Goal: Task Accomplishment & Management: Complete application form

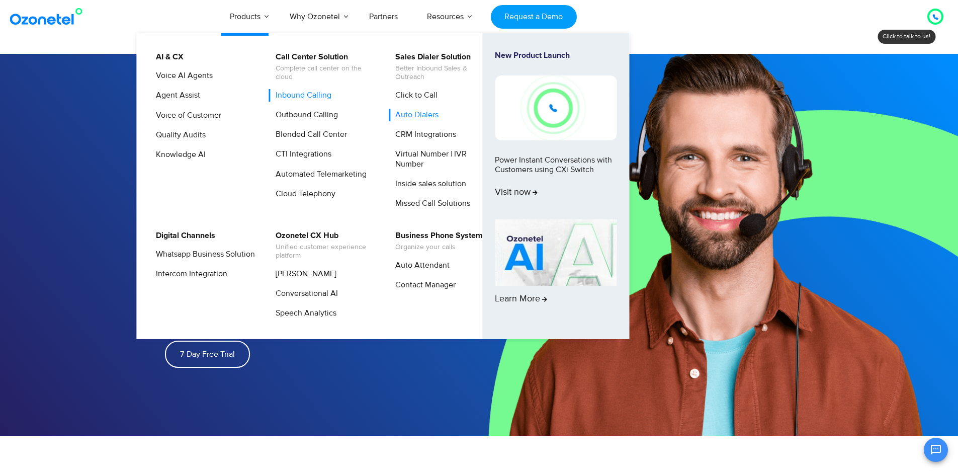
click at [306, 95] on link "Inbound Calling" at bounding box center [301, 95] width 64 height 13
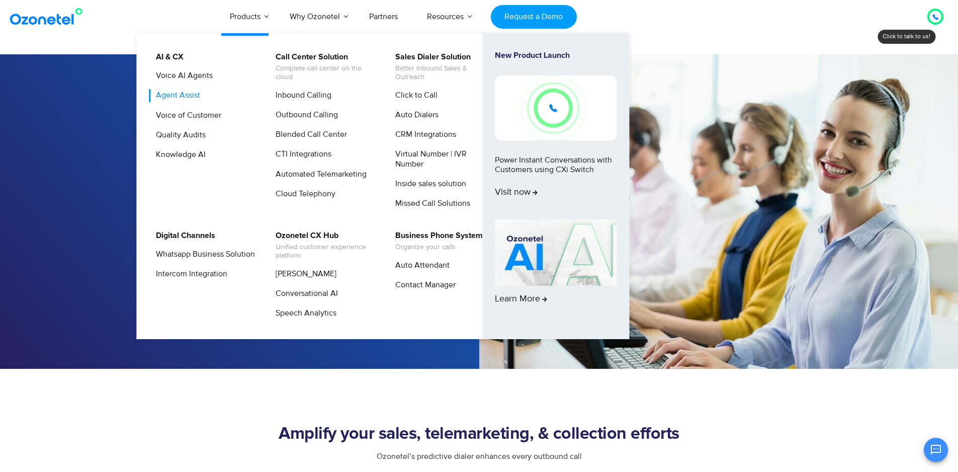
click at [194, 96] on link "Agent Assist" at bounding box center [175, 95] width 52 height 13
click at [260, 19] on link "Products" at bounding box center [245, 16] width 60 height 33
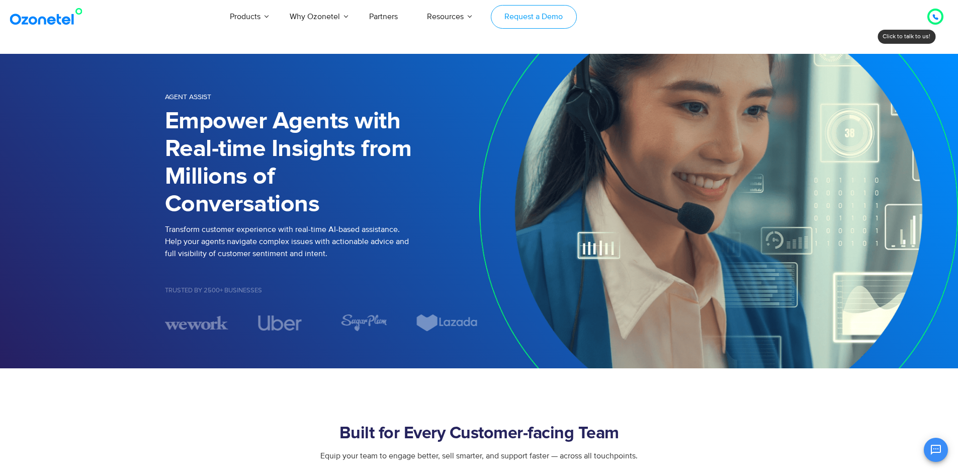
click at [534, 22] on link "Request a Demo" at bounding box center [534, 17] width 86 height 24
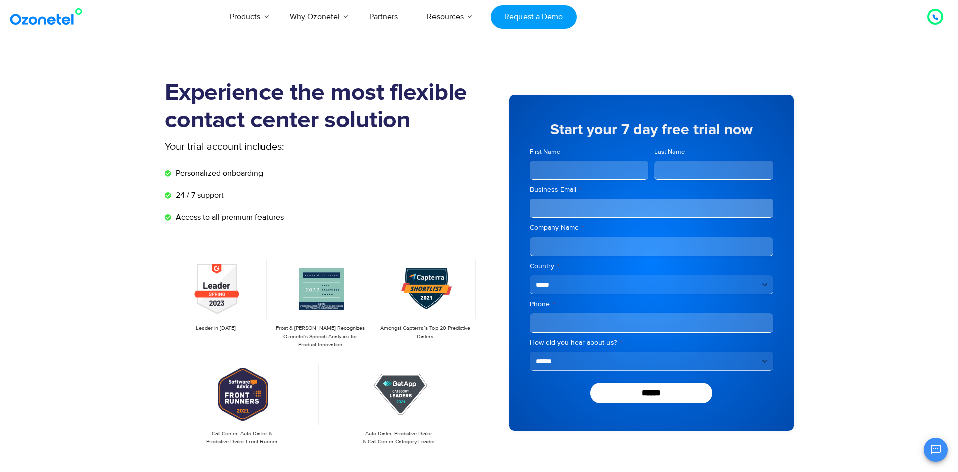
click at [606, 174] on input "First Name" at bounding box center [588, 169] width 119 height 19
click at [598, 226] on label "Company Name *" at bounding box center [651, 228] width 244 height 10
click at [598, 237] on input "Company Name *" at bounding box center [651, 246] width 244 height 19
click at [680, 323] on input "Phone *" at bounding box center [651, 322] width 244 height 19
drag, startPoint x: 571, startPoint y: 292, endPoint x: 573, endPoint y: 280, distance: 12.2
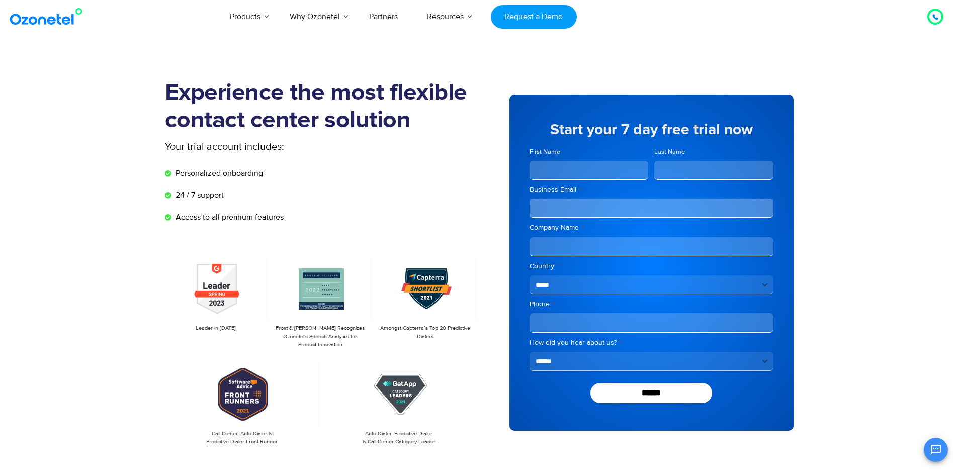
click at [571, 292] on select "**********" at bounding box center [651, 284] width 244 height 19
click at [867, 264] on section "Experience the most flexible contact center solution Your trial account include…" at bounding box center [479, 277] width 958 height 447
